Goal: Transaction & Acquisition: Subscribe to service/newsletter

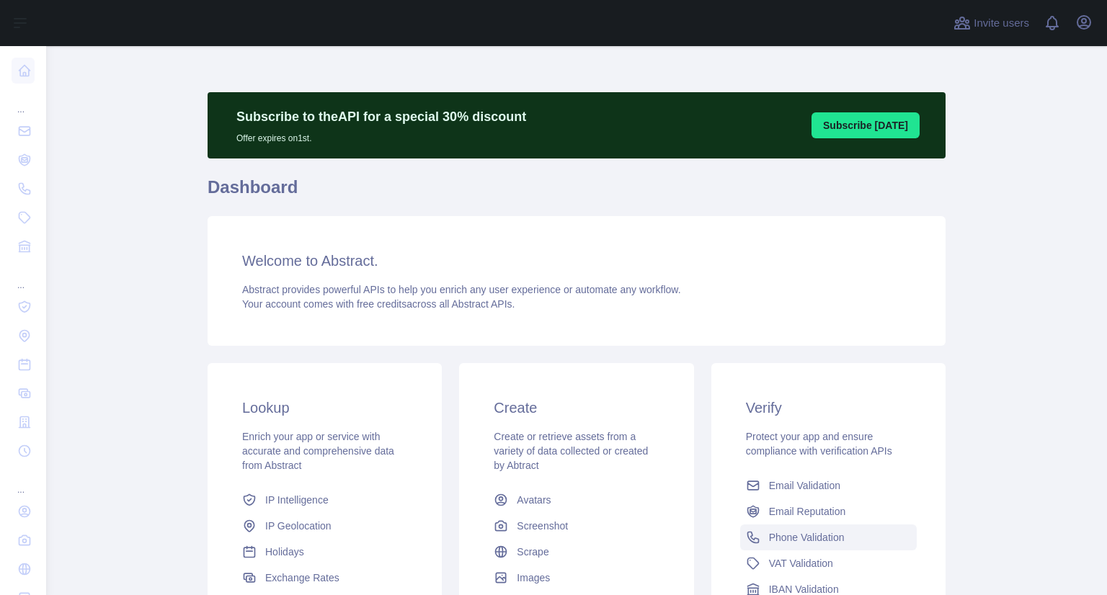
click at [799, 468] on div "Verify Protect your app and ensure compliance with verification APIs Email Vali…" at bounding box center [828, 500] width 234 height 274
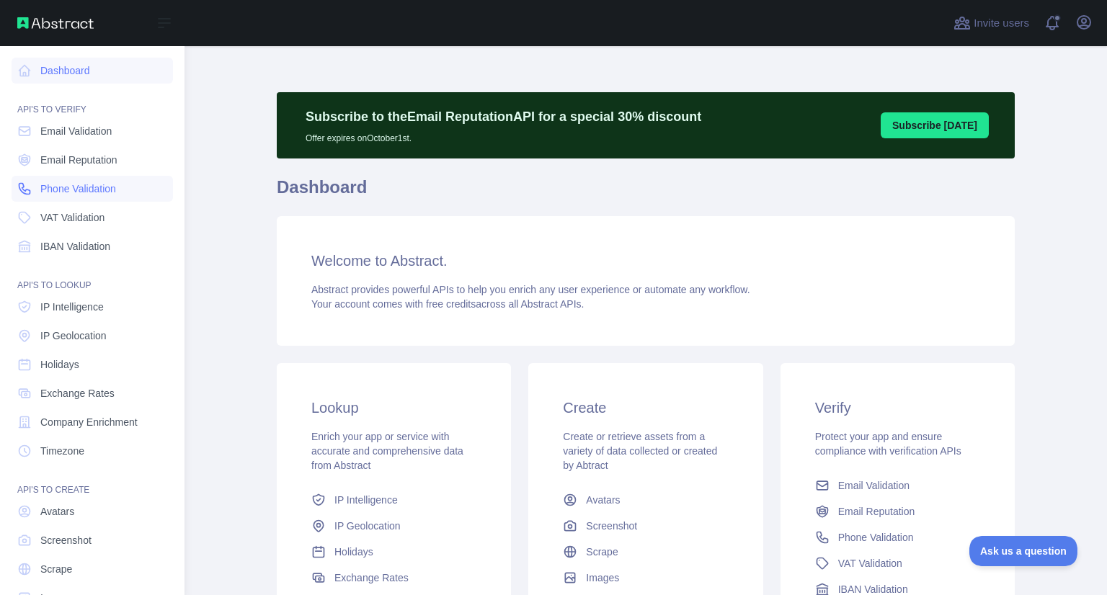
click at [79, 186] on span "Phone Validation" at bounding box center [78, 189] width 76 height 14
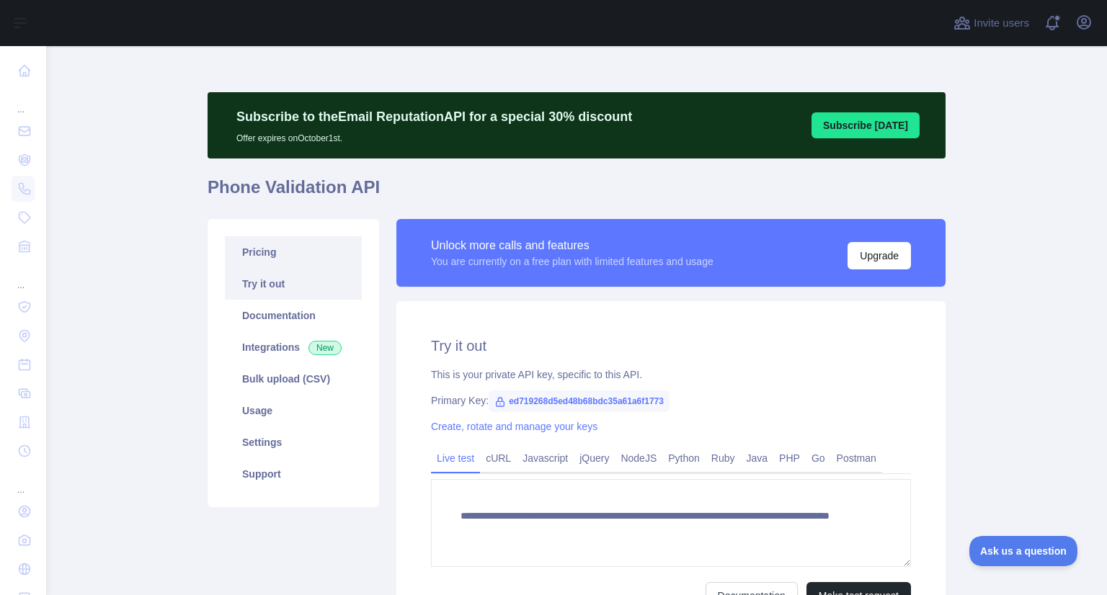
click at [278, 247] on link "Pricing" at bounding box center [293, 252] width 137 height 32
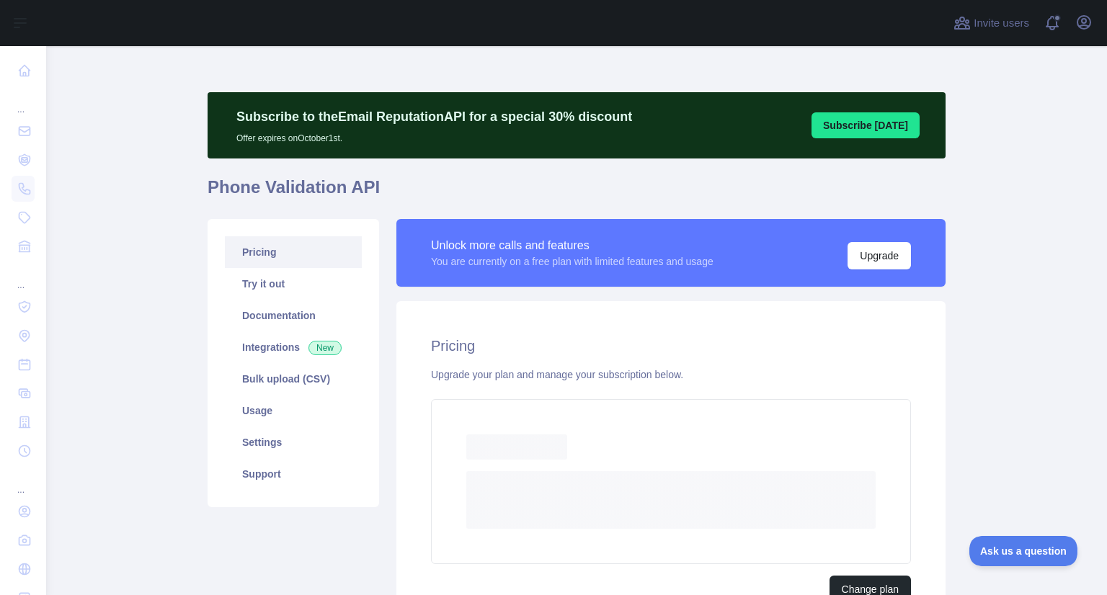
scroll to position [109, 0]
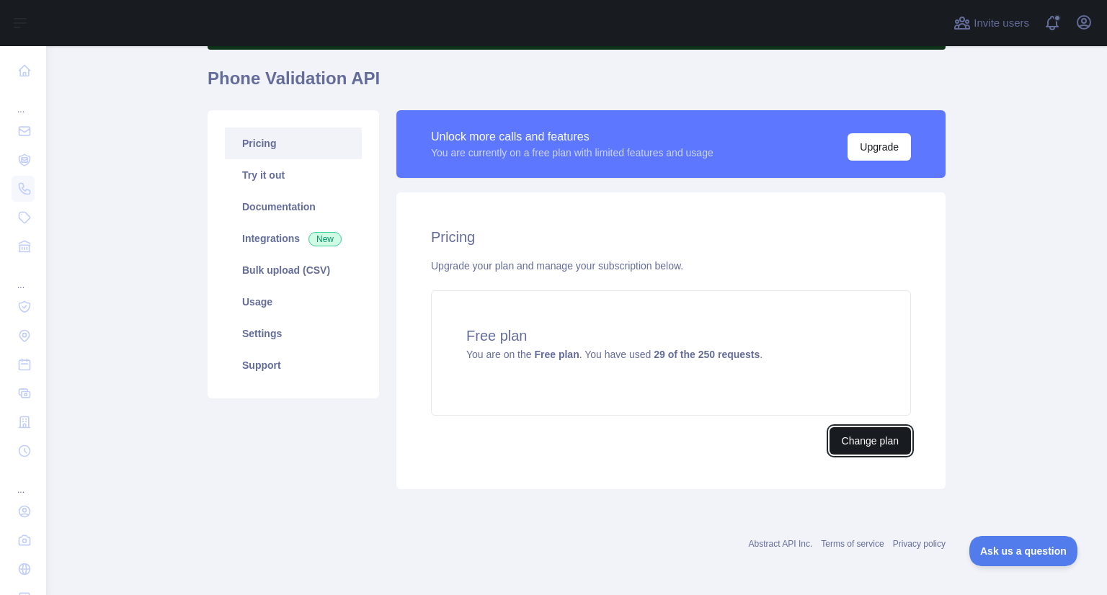
click at [856, 443] on button "Change plan" at bounding box center [870, 440] width 81 height 27
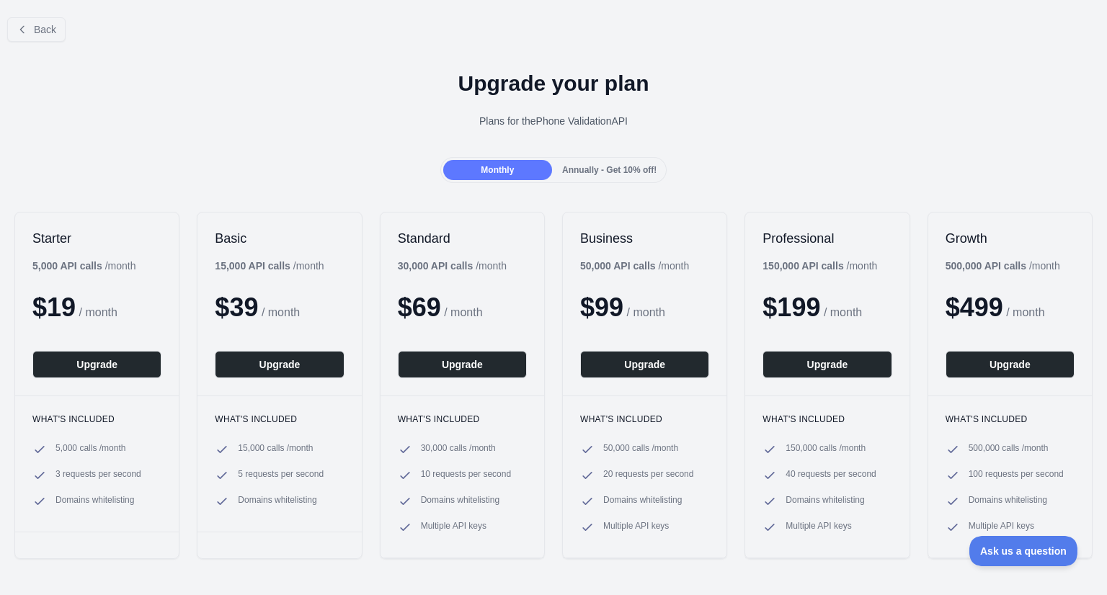
click at [600, 171] on span "Annually - Get 10% off!" at bounding box center [609, 170] width 94 height 10
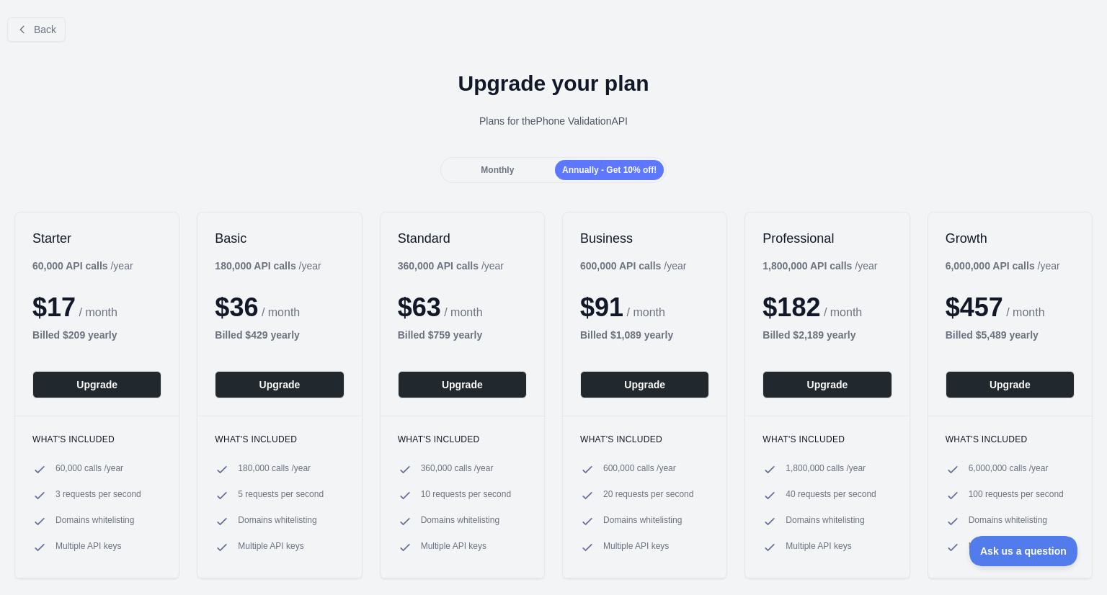
click at [496, 171] on span "Monthly" at bounding box center [497, 170] width 33 height 10
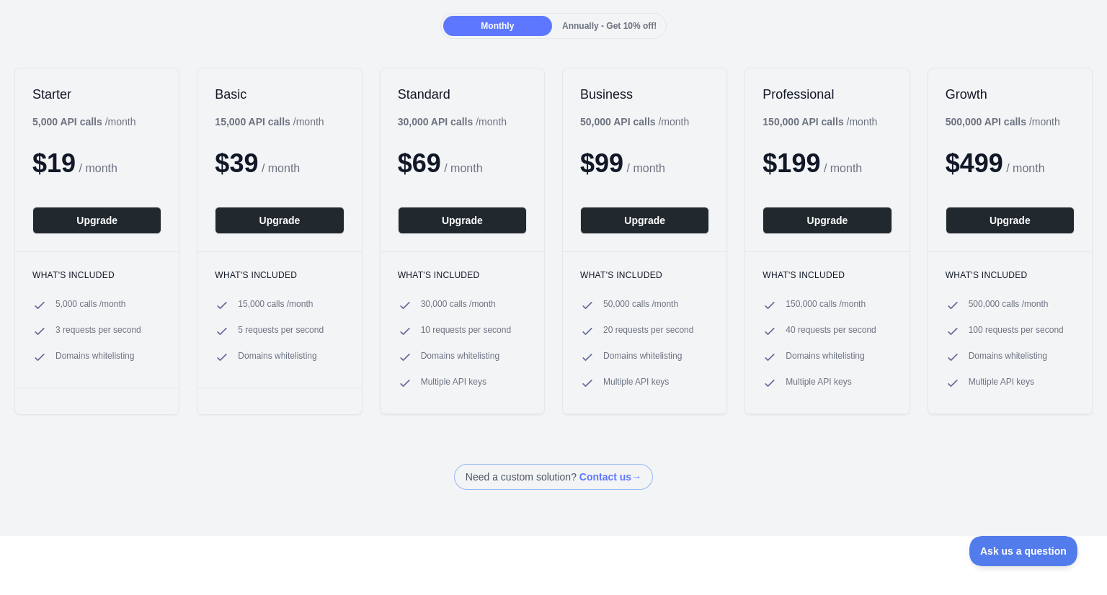
scroll to position [146, 0]
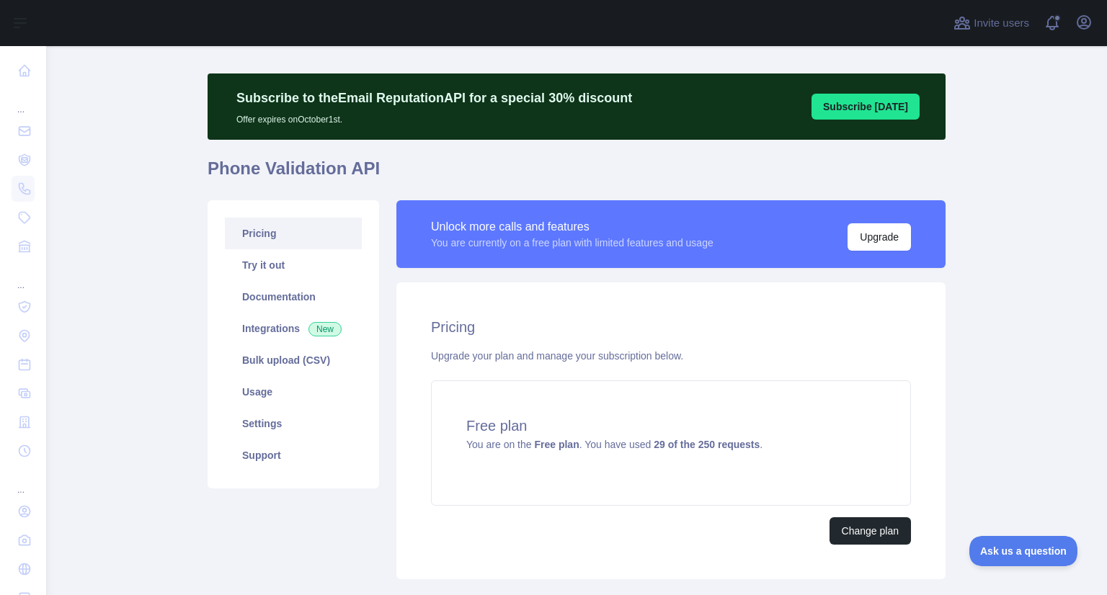
scroll to position [109, 0]
